Goal: Transaction & Acquisition: Purchase product/service

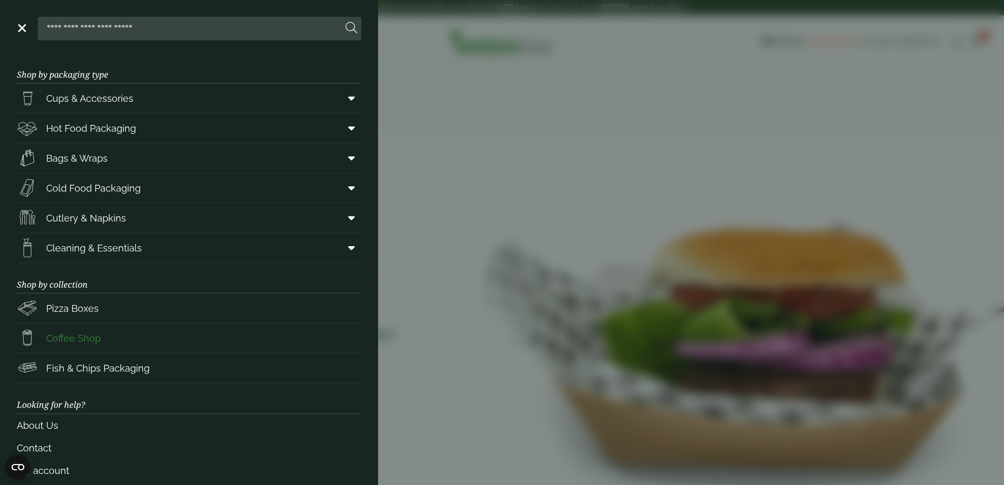
click at [91, 337] on span "Coffee Shop" at bounding box center [73, 338] width 55 height 14
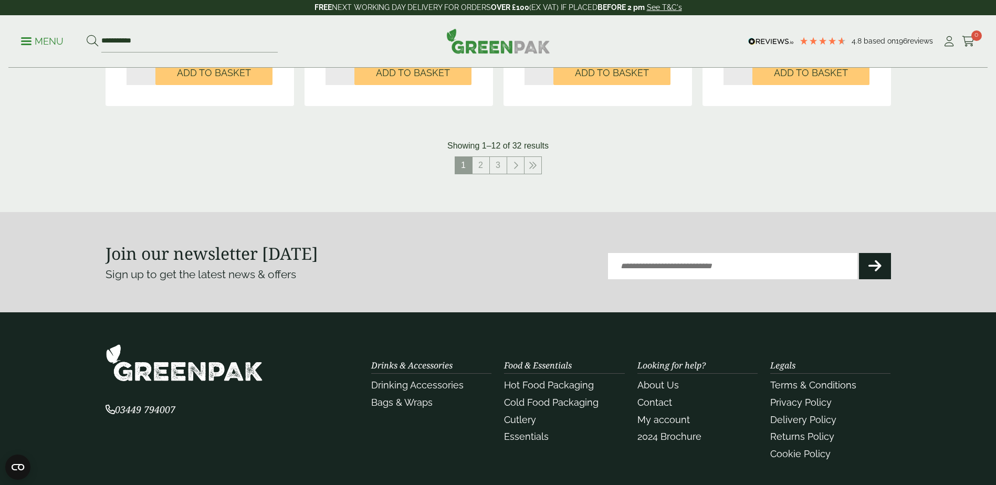
scroll to position [1102, 0]
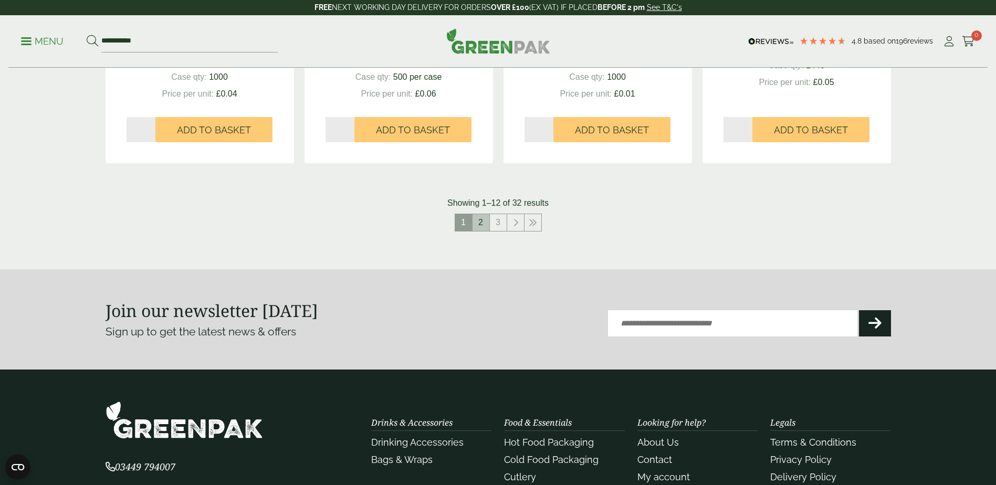
click at [480, 223] on link "2" at bounding box center [480, 222] width 17 height 17
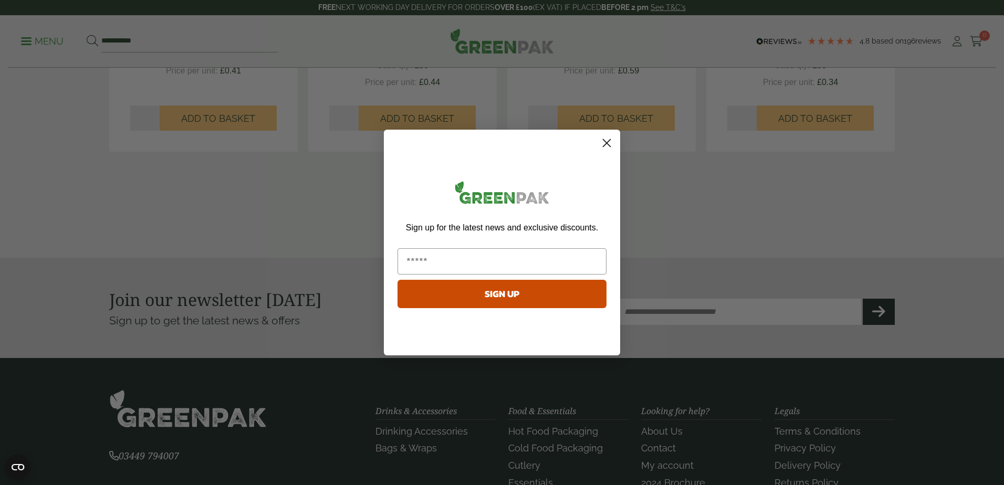
click at [611, 143] on circle "Close dialog" at bounding box center [606, 142] width 17 height 17
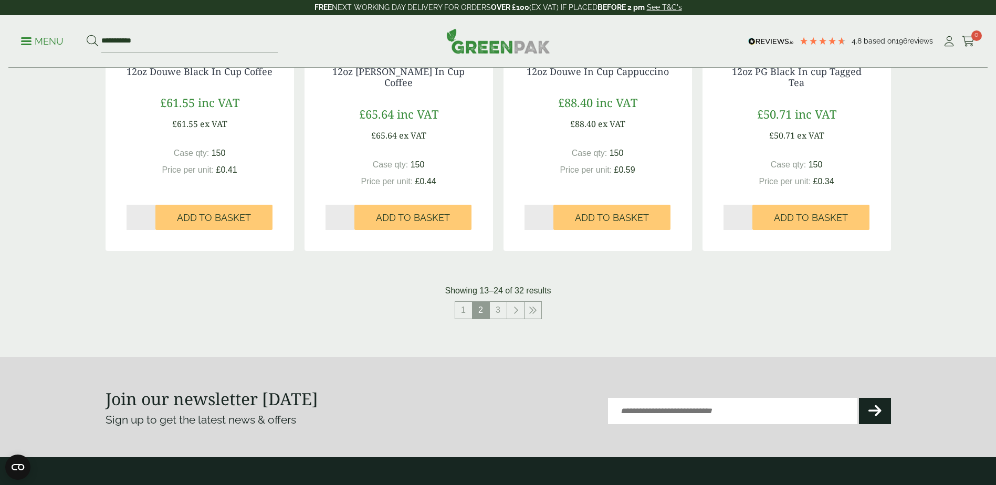
scroll to position [1050, 0]
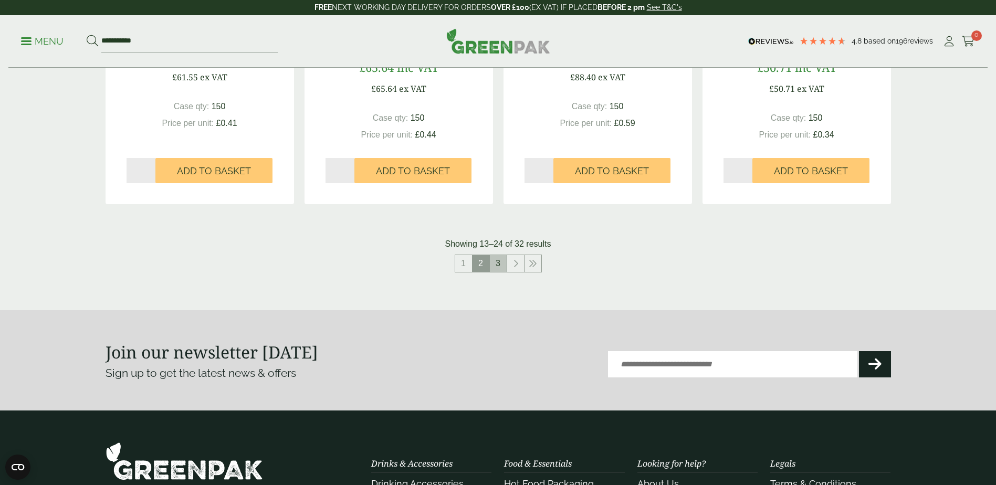
click at [503, 262] on link "3" at bounding box center [498, 263] width 17 height 17
